Goal: Task Accomplishment & Management: Complete application form

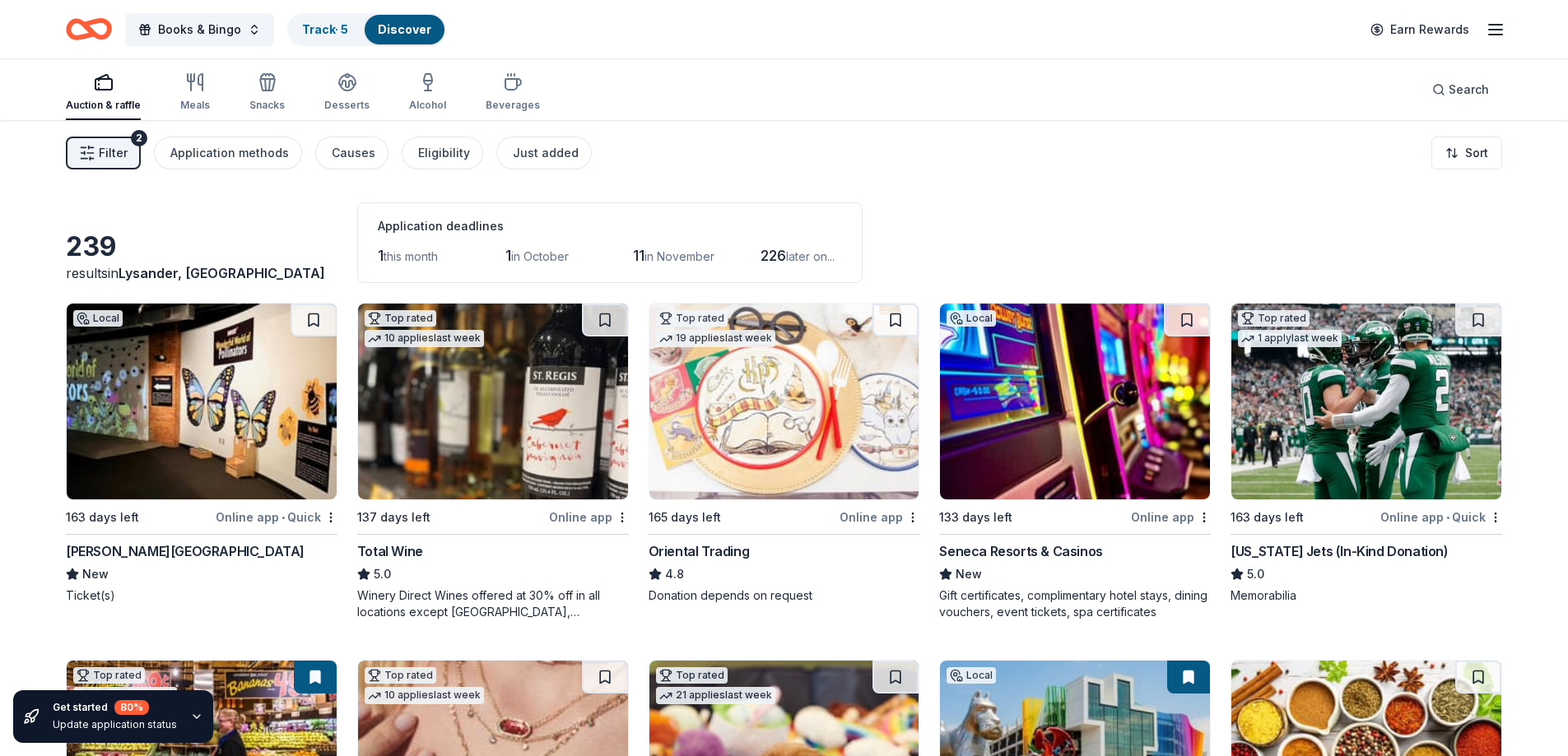
click at [1309, 550] on div "[US_STATE] Jets (In-Kind Donation)" at bounding box center [1339, 551] width 218 height 20
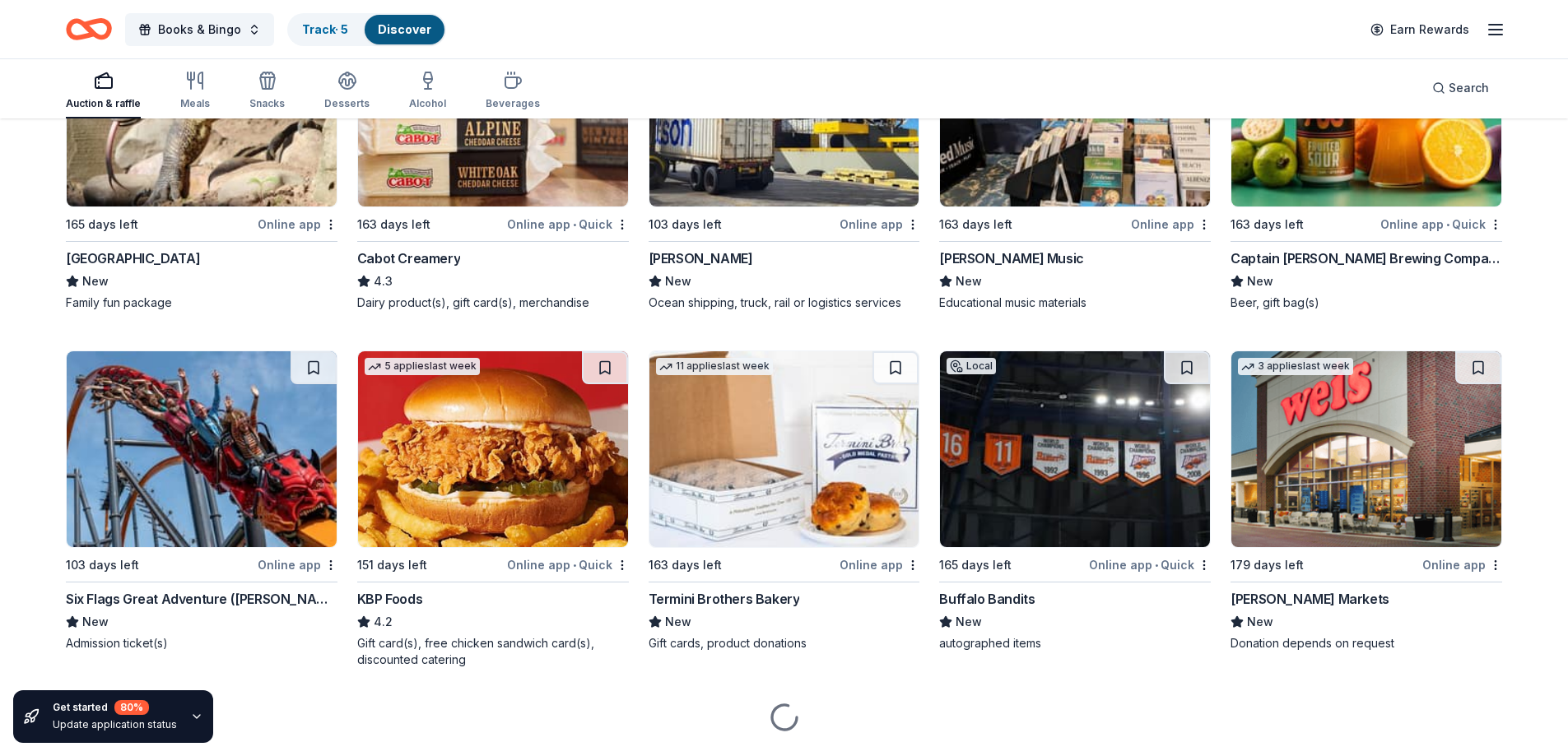
scroll to position [1748, 0]
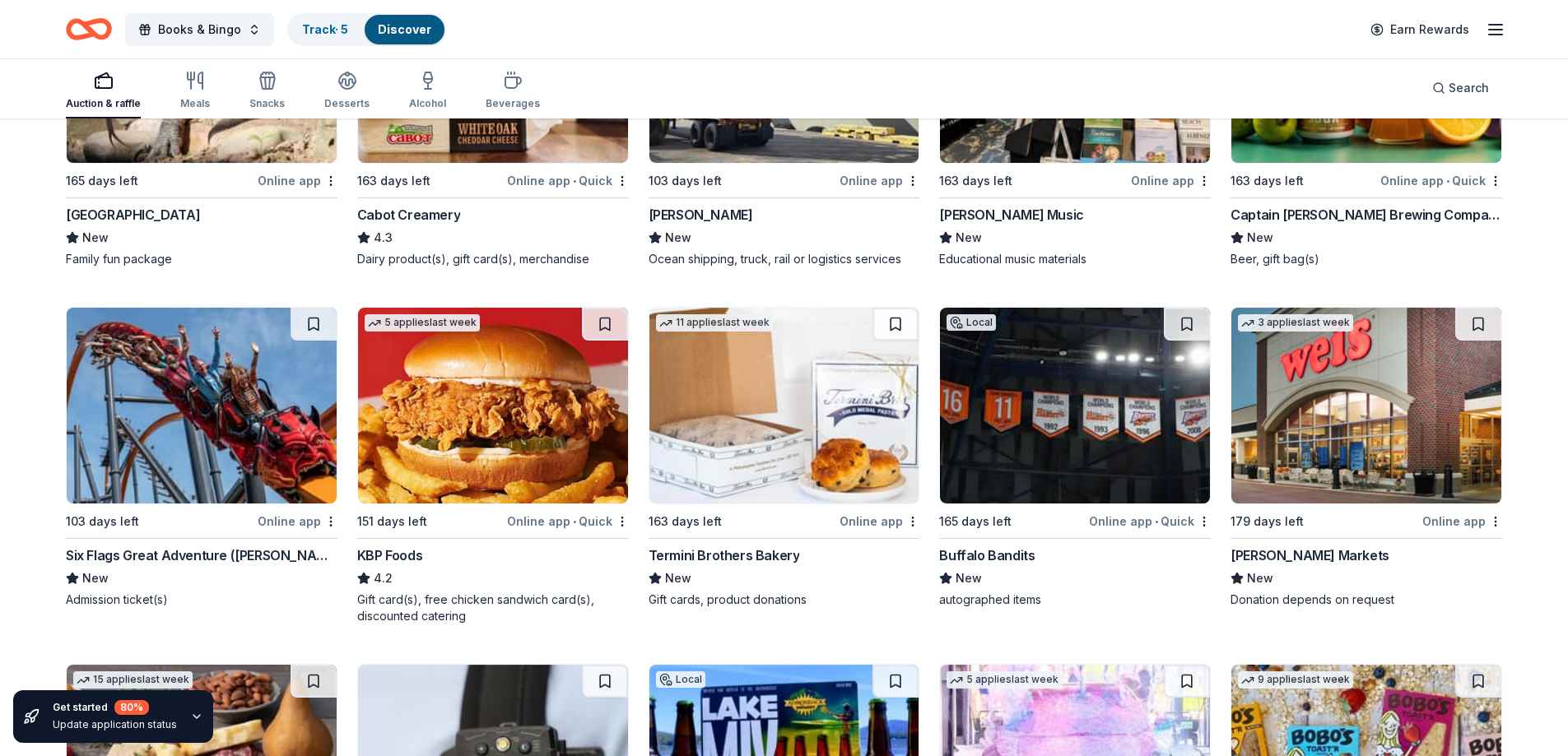
click at [987, 550] on div "Buffalo Bandits" at bounding box center [986, 555] width 95 height 20
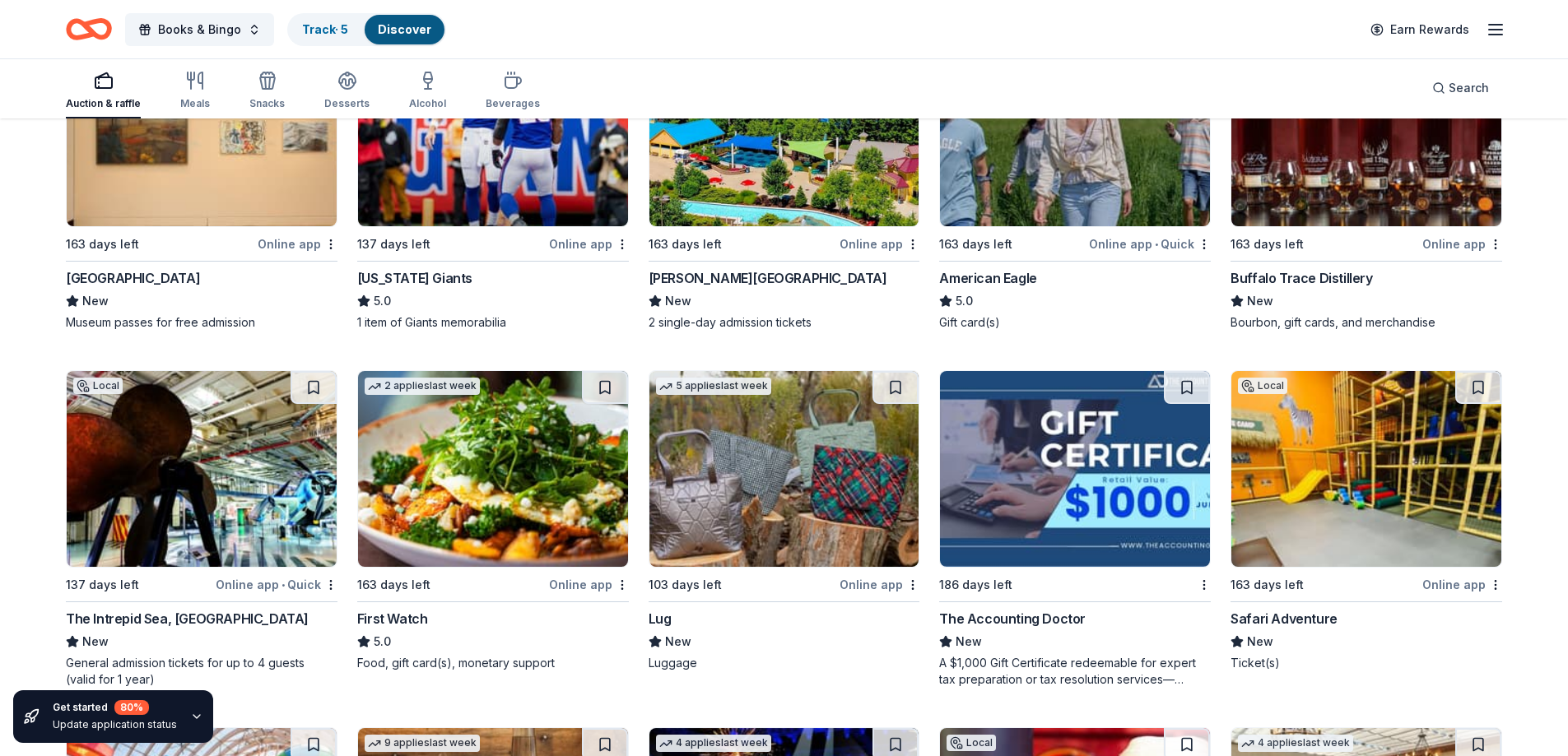
scroll to position [2735, 0]
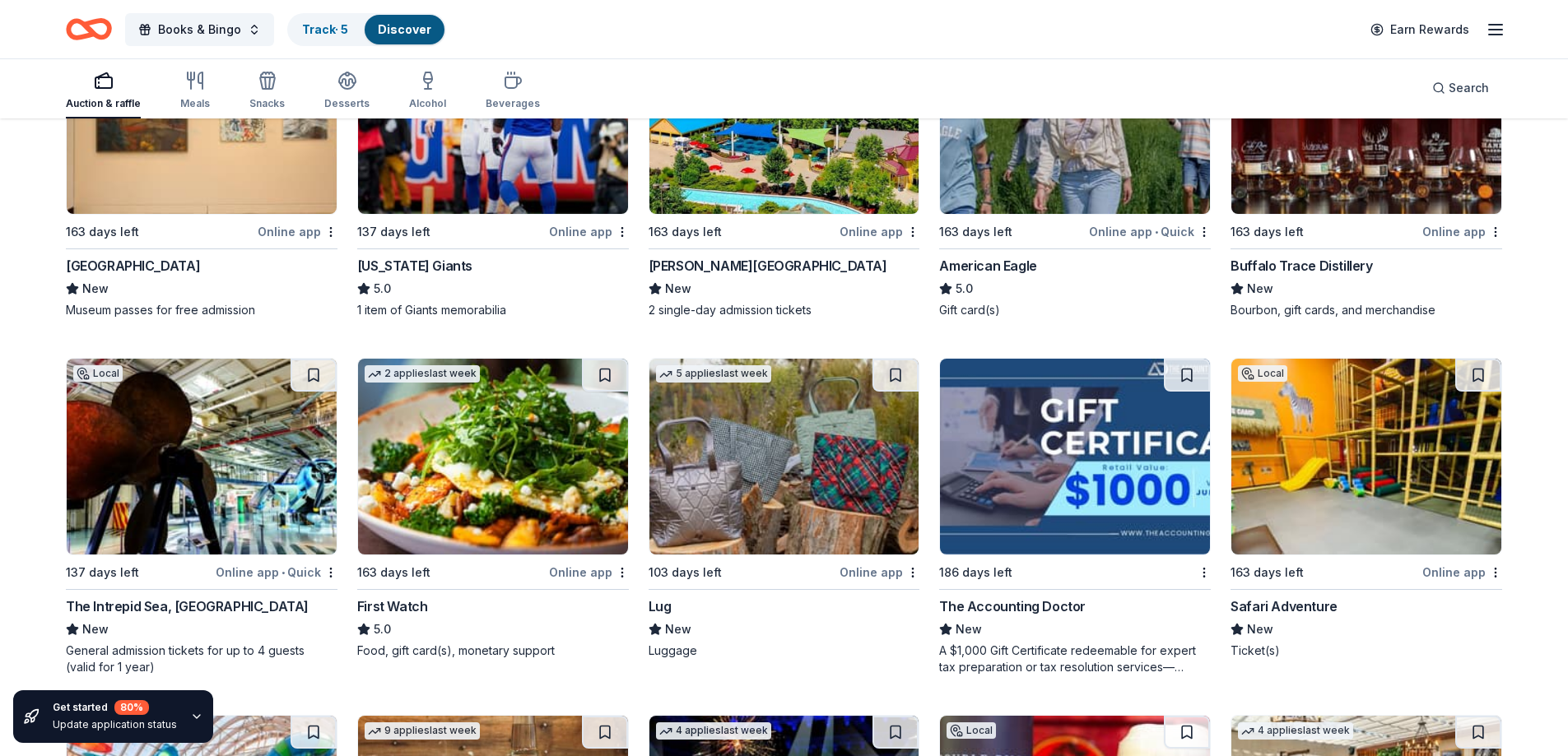
click at [873, 571] on div "Online app" at bounding box center [879, 572] width 80 height 21
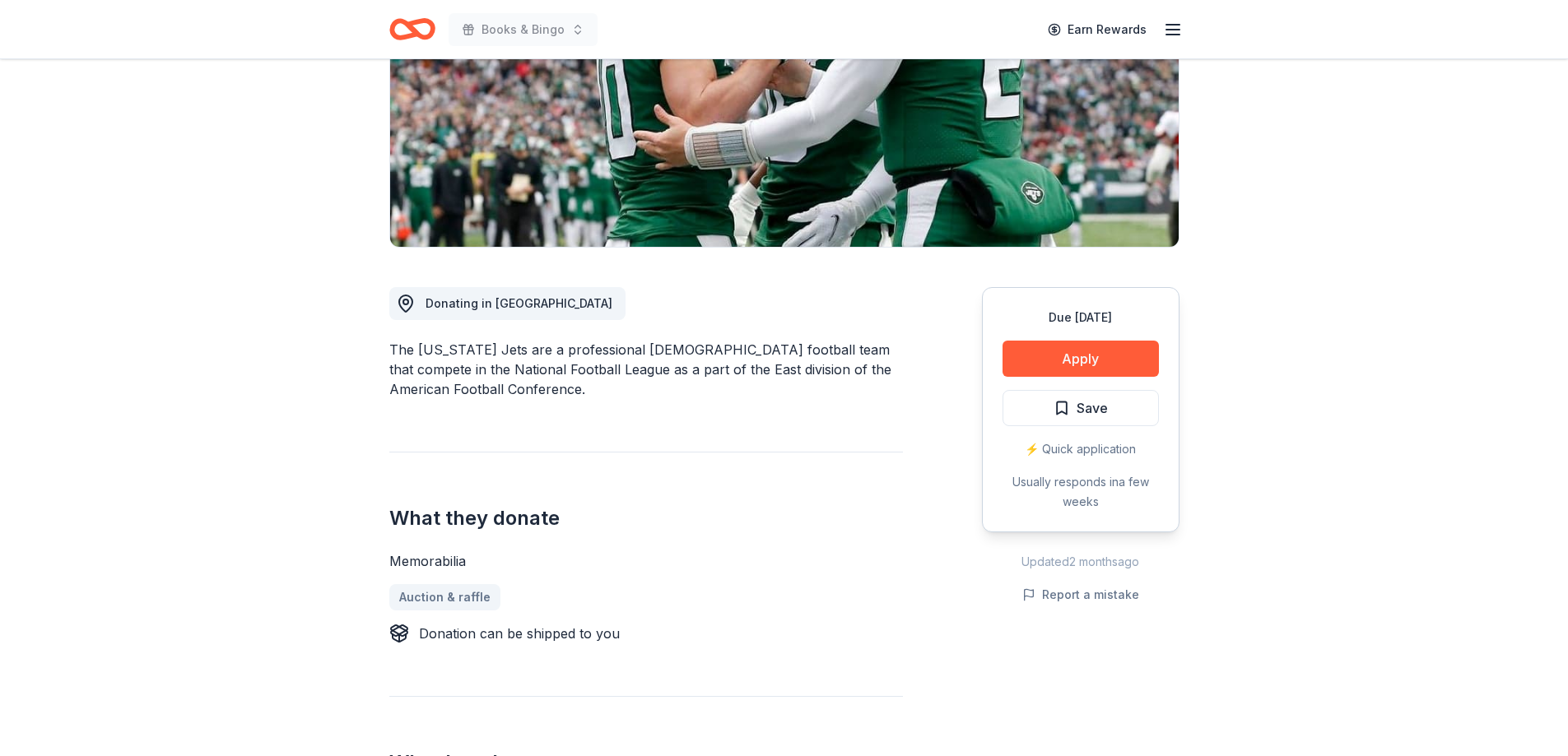
scroll to position [329, 0]
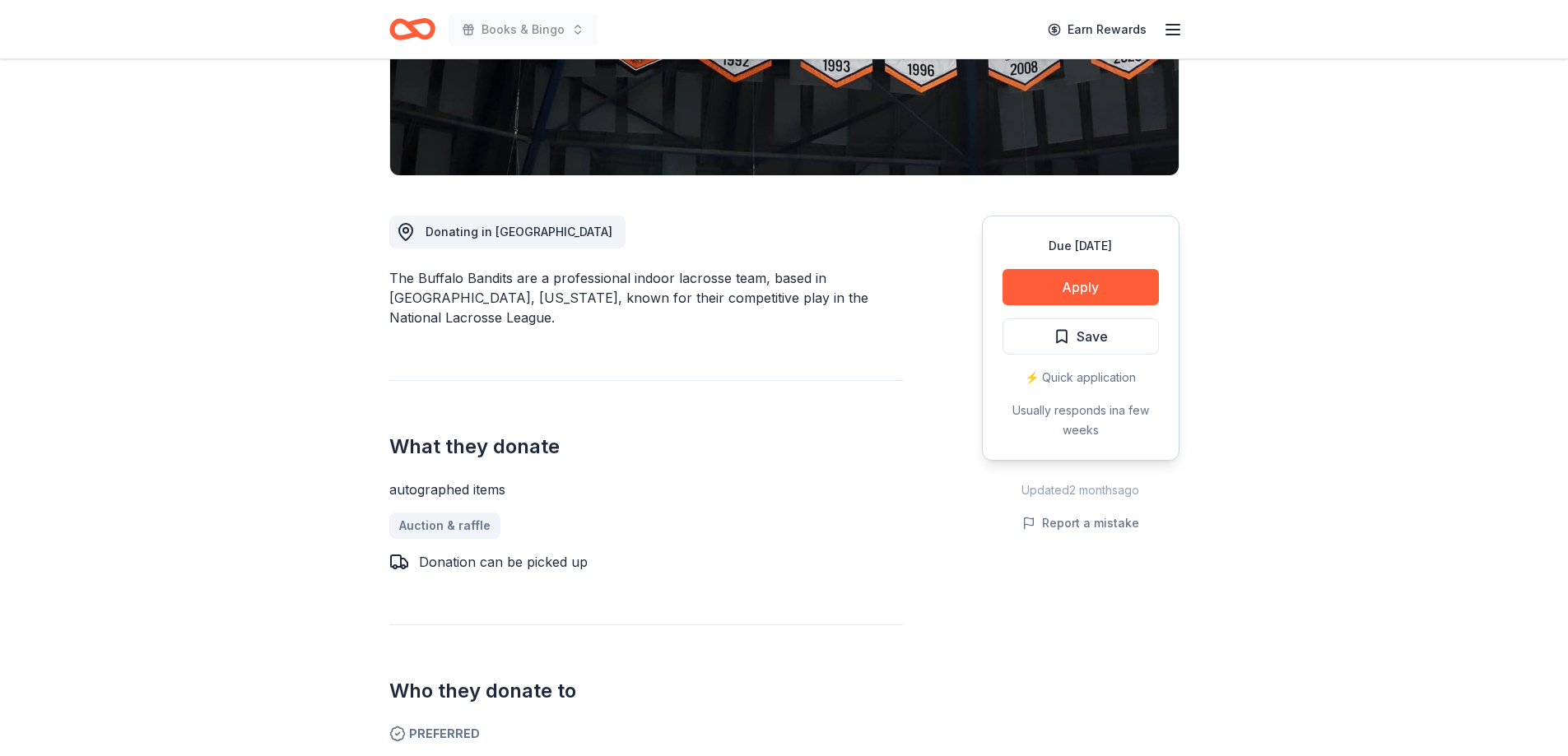
scroll to position [329, 0]
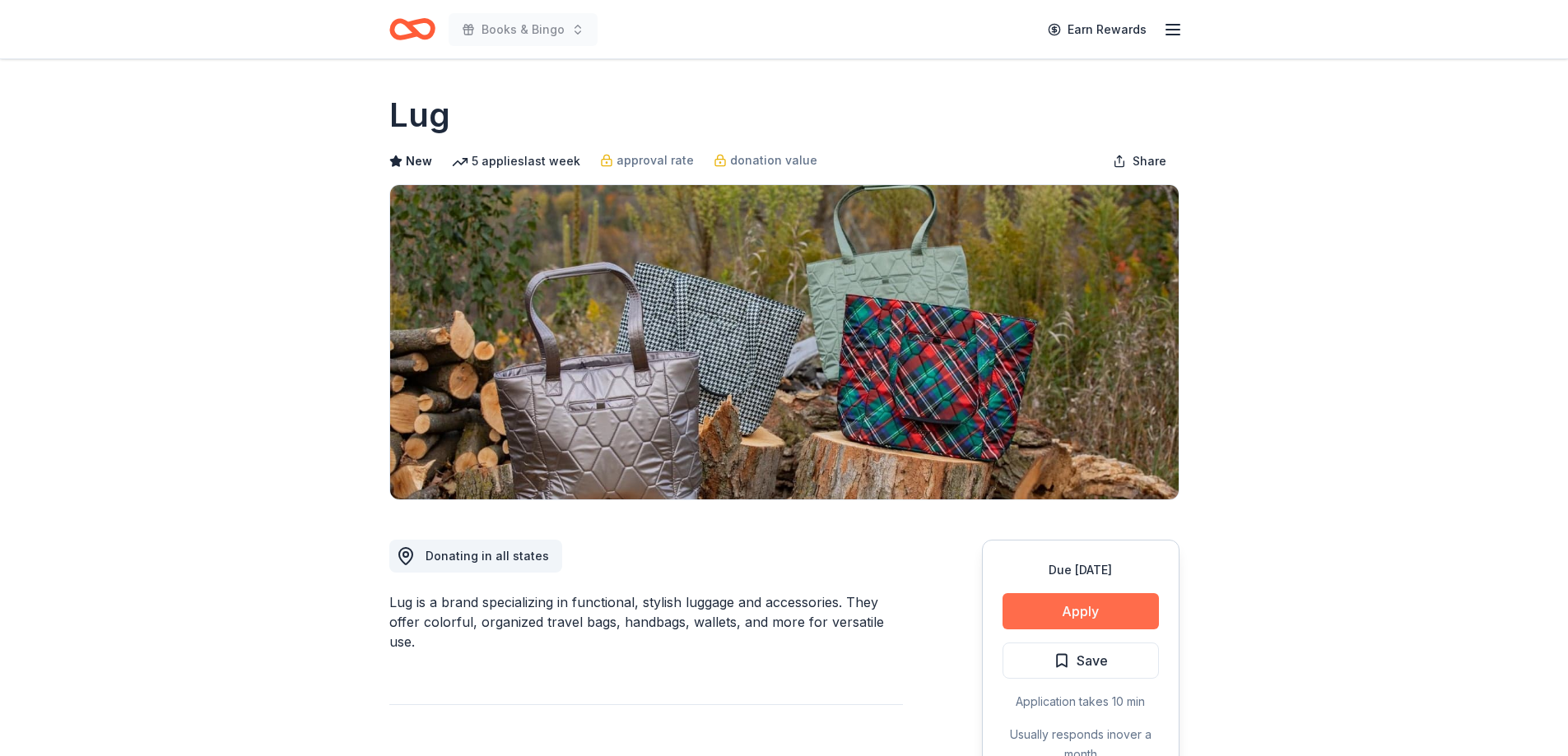
click at [1106, 614] on button "Apply" at bounding box center [1080, 611] width 157 height 36
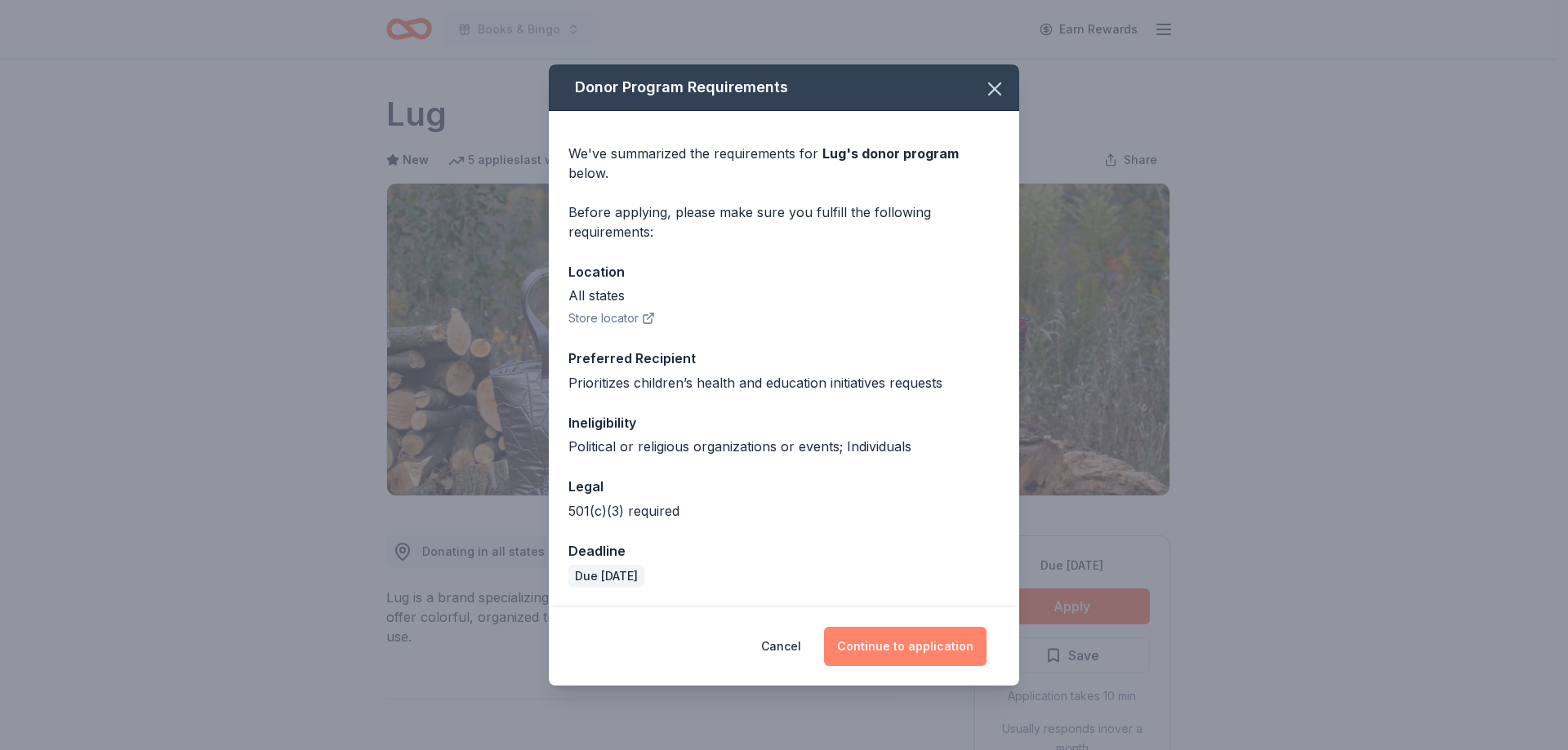
click at [958, 634] on button "Continue to application" at bounding box center [905, 646] width 162 height 39
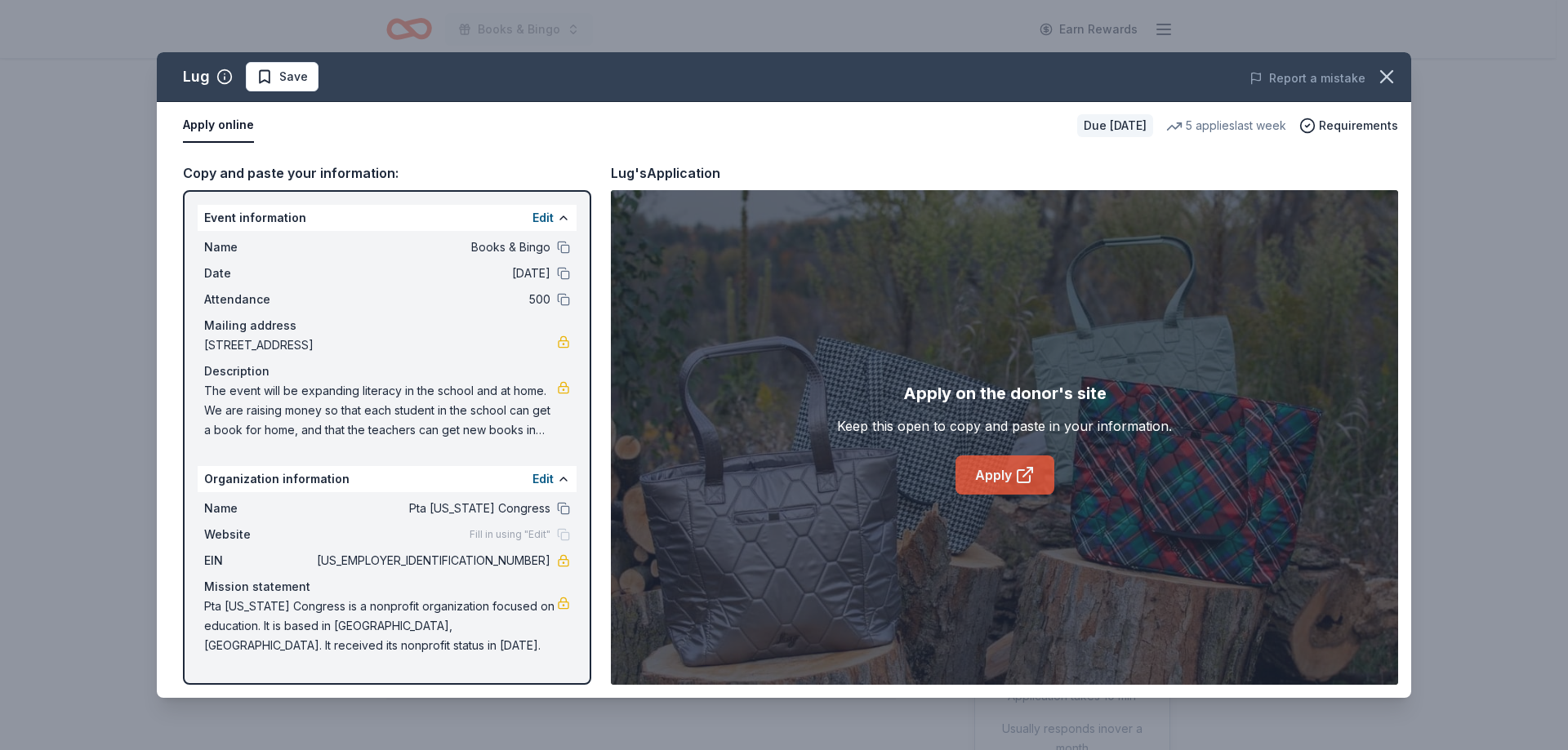
click at [1035, 470] on link "Apply" at bounding box center [1005, 475] width 99 height 39
